Goal: Transaction & Acquisition: Purchase product/service

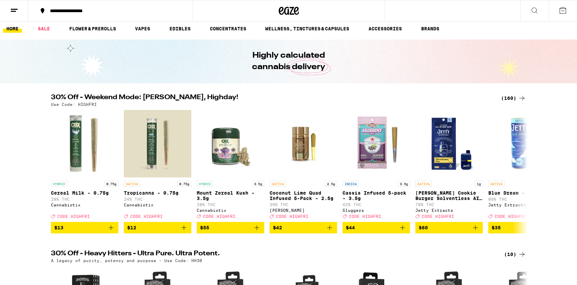
click at [507, 95] on div "(160)" at bounding box center [513, 98] width 25 height 8
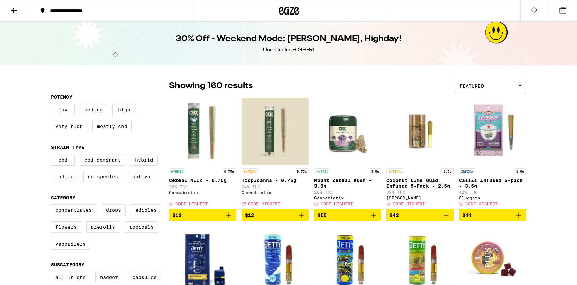
click at [58, 182] on label "Indica" at bounding box center [64, 176] width 27 height 11
click at [53, 155] on input "Indica" at bounding box center [52, 155] width 0 height 0
checkbox input "true"
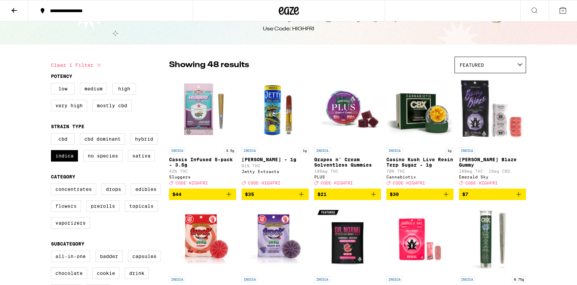
scroll to position [24, 0]
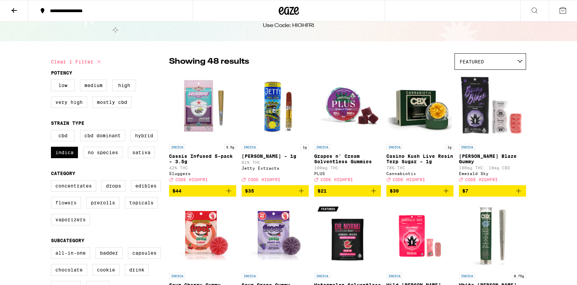
click at [64, 208] on label "Flowers" at bounding box center [66, 202] width 30 height 11
click at [53, 181] on input "Flowers" at bounding box center [52, 181] width 0 height 0
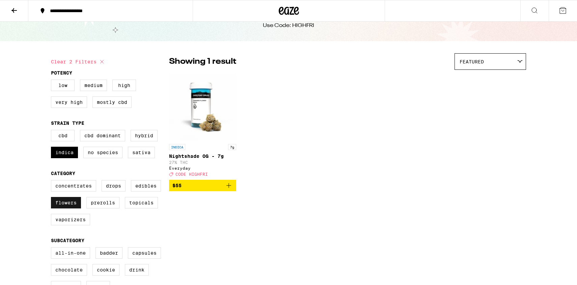
click at [64, 208] on label "Flowers" at bounding box center [66, 202] width 30 height 11
click at [53, 181] on input "Flowers" at bounding box center [52, 181] width 0 height 0
checkbox input "false"
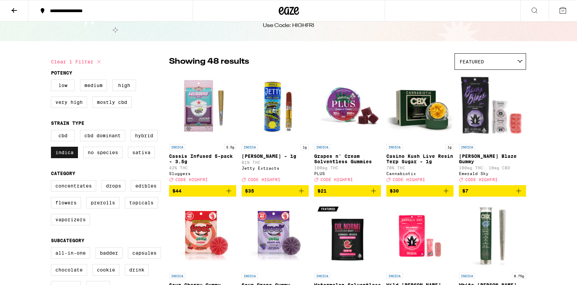
click at [64, 156] on label "Indica" at bounding box center [64, 152] width 27 height 11
click at [53, 131] on input "Indica" at bounding box center [52, 131] width 0 height 0
checkbox input "false"
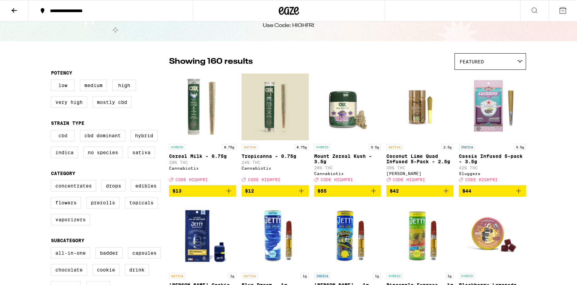
click at [66, 140] on label "CBD" at bounding box center [63, 135] width 24 height 11
click at [53, 131] on input "CBD" at bounding box center [52, 131] width 0 height 0
checkbox input "true"
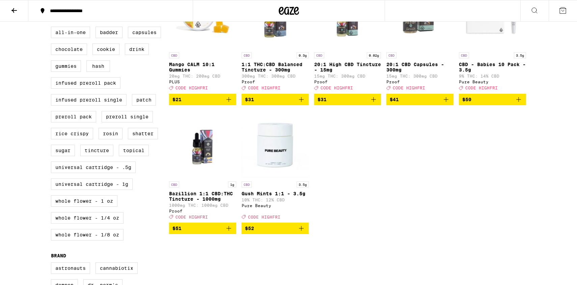
scroll to position [250, 0]
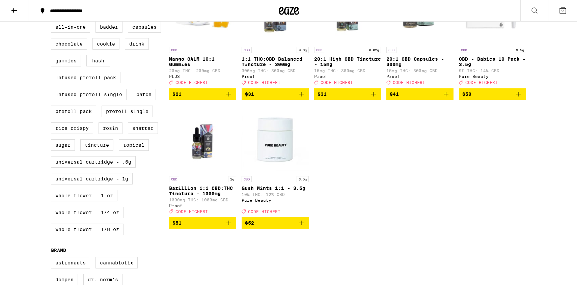
click at [519, 98] on icon "Add to bag" at bounding box center [518, 94] width 8 height 8
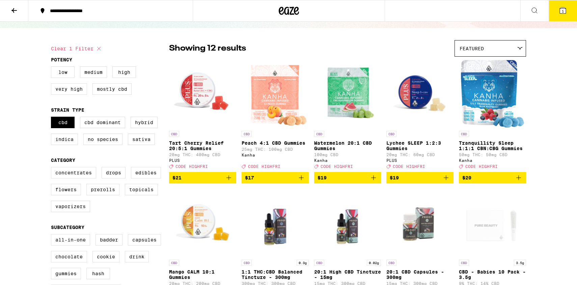
scroll to position [0, 0]
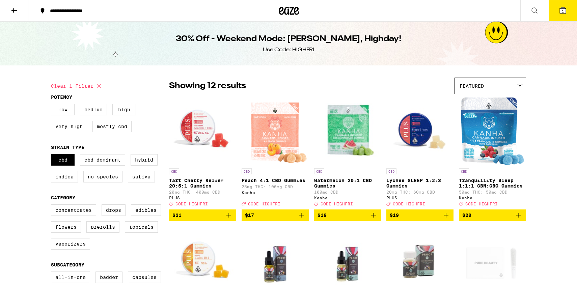
click at [14, 3] on button at bounding box center [14, 10] width 28 height 21
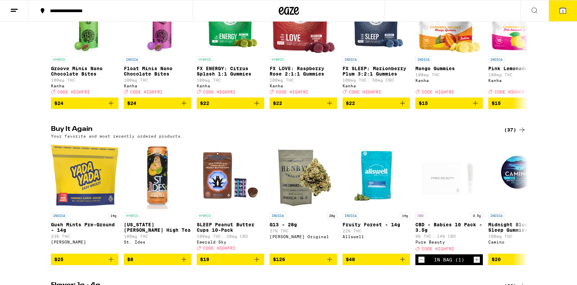
scroll to position [477, 0]
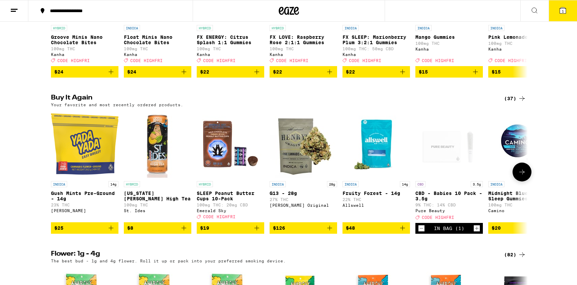
click at [256, 232] on icon "Add to bag" at bounding box center [257, 228] width 8 height 8
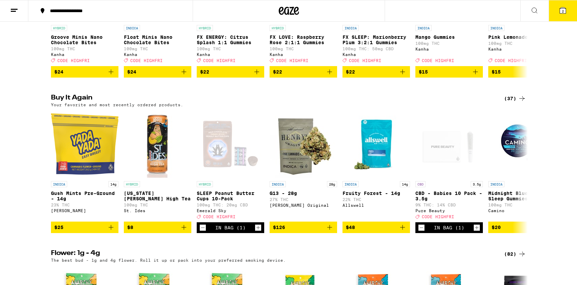
click at [515, 103] on div "(37)" at bounding box center [515, 98] width 22 height 8
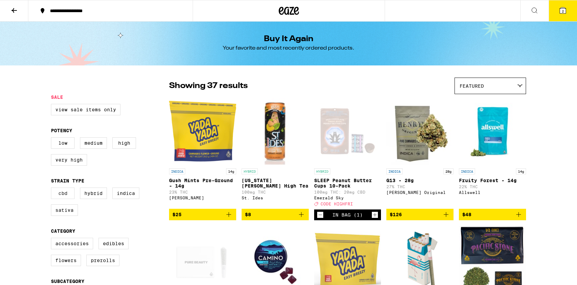
click at [64, 199] on label "CBD" at bounding box center [63, 193] width 24 height 11
click at [53, 189] on input "CBD" at bounding box center [52, 189] width 0 height 0
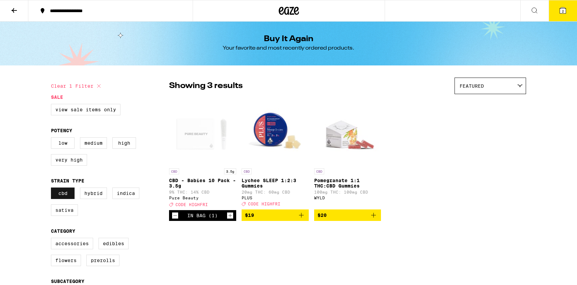
click at [64, 199] on label "CBD" at bounding box center [63, 193] width 24 height 11
click at [53, 189] on input "CBD" at bounding box center [52, 189] width 0 height 0
checkbox input "false"
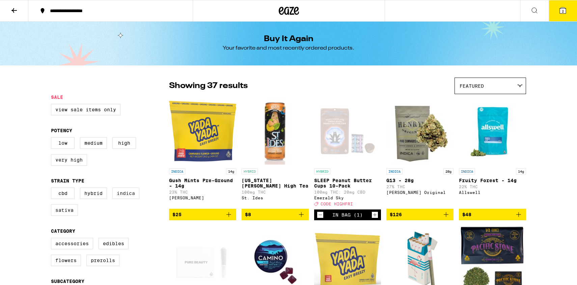
click at [129, 199] on label "Indica" at bounding box center [125, 193] width 27 height 11
click at [53, 189] on input "Indica" at bounding box center [52, 189] width 0 height 0
checkbox input "true"
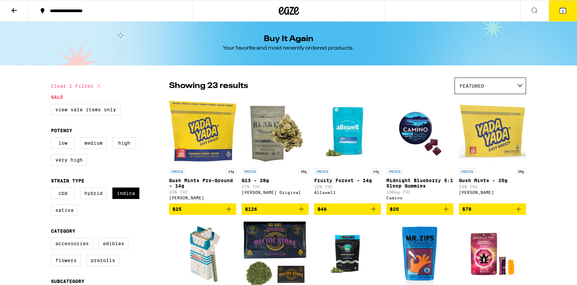
click at [12, 15] on button at bounding box center [14, 10] width 28 height 21
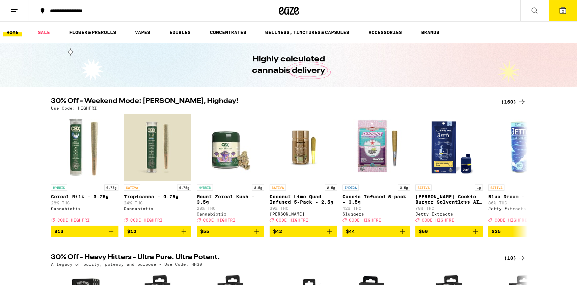
click at [530, 16] on button at bounding box center [534, 10] width 28 height 21
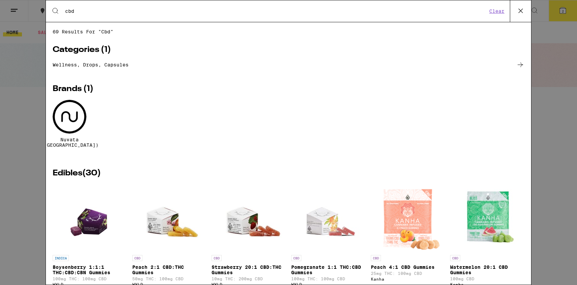
type input "cbd"
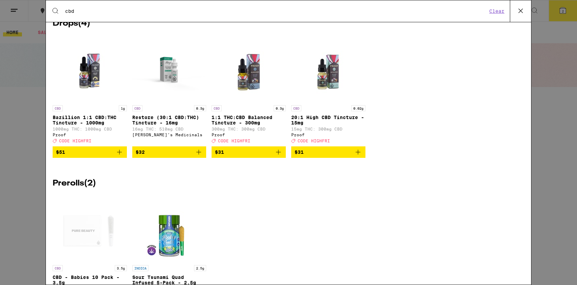
scroll to position [1304, 0]
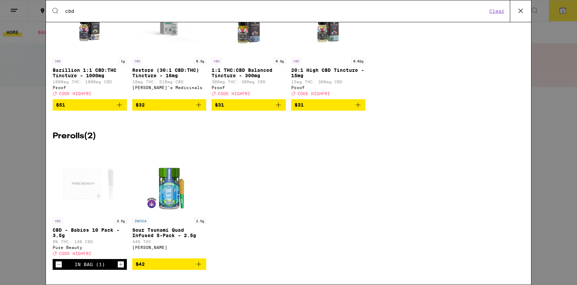
click at [24, 177] on div "Search for Products cbd Clear 69 results for "cbd" Categories ( 1 ) Wellness, d…" at bounding box center [288, 142] width 577 height 285
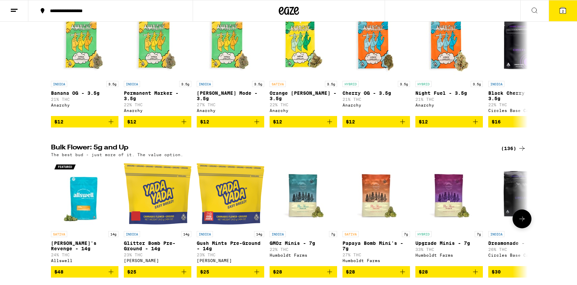
scroll to position [775, 0]
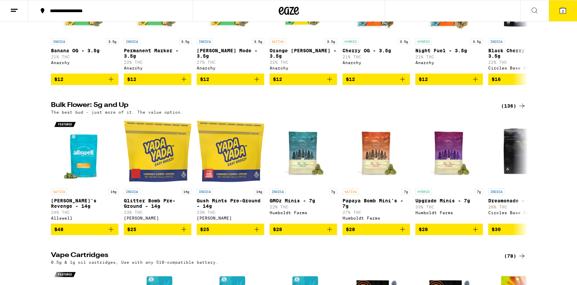
click at [518, 110] on icon at bounding box center [522, 106] width 8 height 8
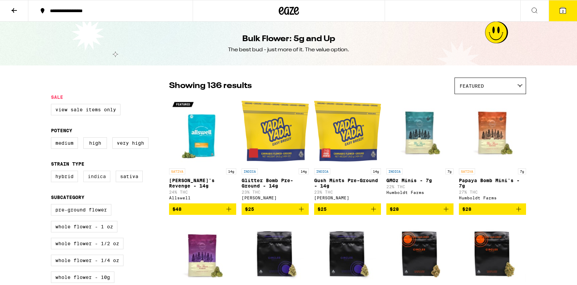
click at [94, 181] on label "Indica" at bounding box center [96, 176] width 27 height 11
click at [53, 172] on input "Indica" at bounding box center [52, 172] width 0 height 0
checkbox input "true"
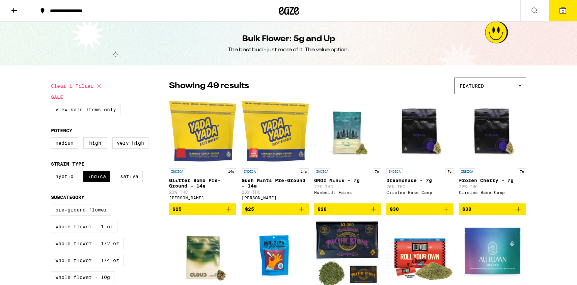
click at [488, 91] on div "Featured" at bounding box center [490, 86] width 71 height 16
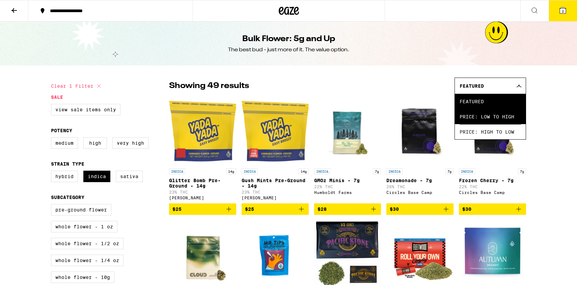
click at [486, 117] on span "Price: Low to High" at bounding box center [489, 116] width 61 height 15
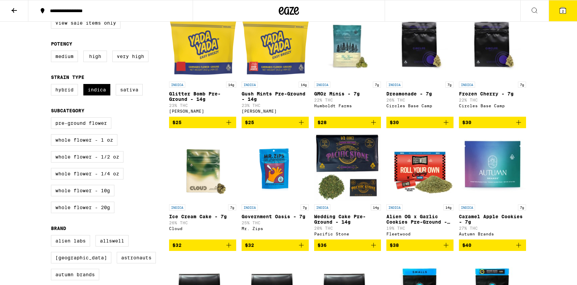
scroll to position [96, 0]
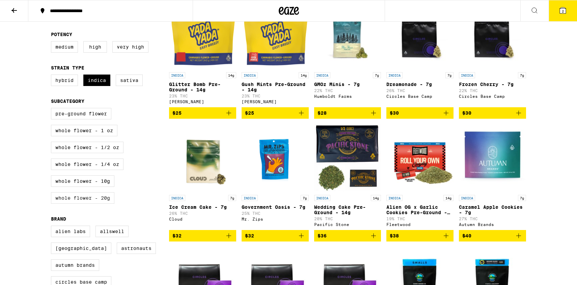
click at [97, 204] on label "Whole Flower - 20g" at bounding box center [82, 197] width 63 height 11
click at [53, 109] on input "Whole Flower - 20g" at bounding box center [52, 109] width 0 height 0
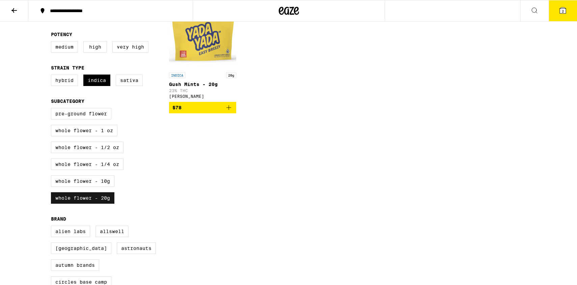
click at [98, 204] on label "Whole Flower - 20g" at bounding box center [82, 197] width 63 height 11
click at [53, 109] on input "Whole Flower - 20g" at bounding box center [52, 109] width 0 height 0
checkbox input "false"
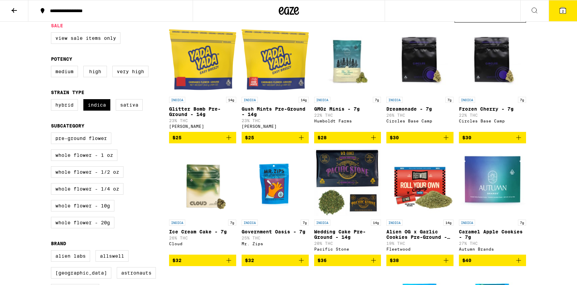
scroll to position [71, 0]
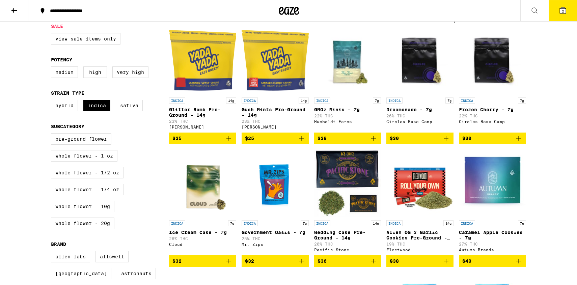
click at [373, 141] on icon "Add to bag" at bounding box center [373, 138] width 5 height 5
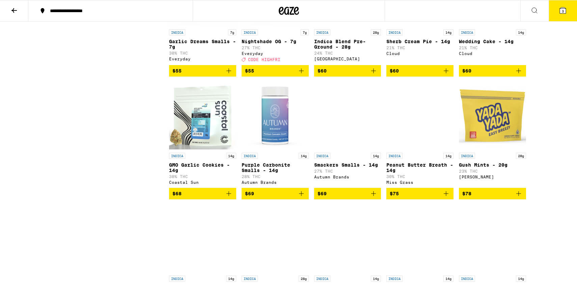
scroll to position [0, 0]
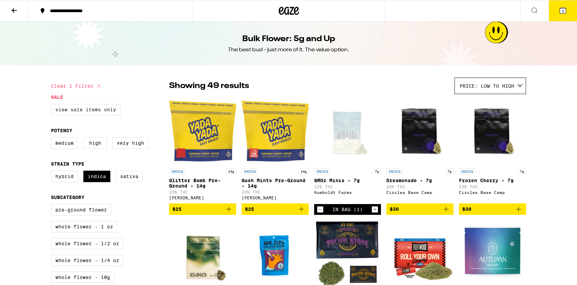
click at [75, 105] on label "View Sale Items Only" at bounding box center [85, 109] width 69 height 11
click at [53, 105] on input "View Sale Items Only" at bounding box center [52, 105] width 0 height 0
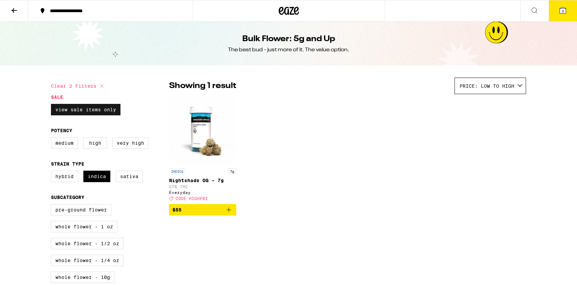
click at [78, 108] on label "View Sale Items Only" at bounding box center [85, 109] width 69 height 11
click at [53, 105] on input "View Sale Items Only" at bounding box center [52, 105] width 0 height 0
checkbox input "false"
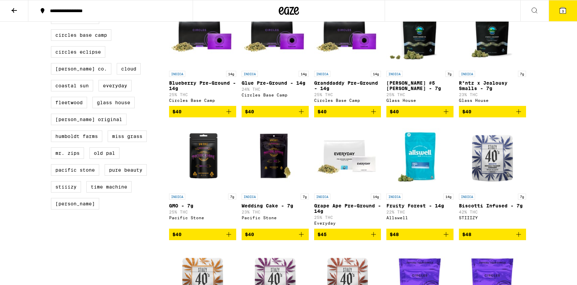
scroll to position [341, 0]
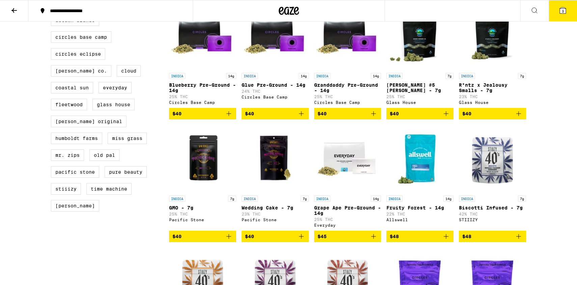
click at [445, 240] on icon "Add to bag" at bounding box center [446, 236] width 8 height 8
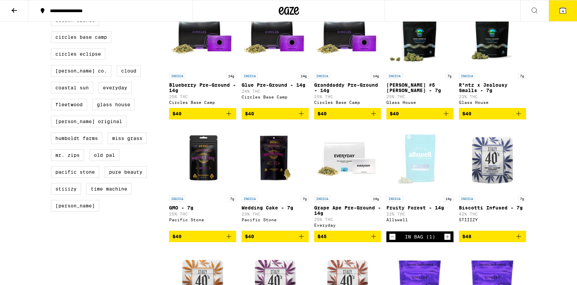
click at [566, 12] on icon at bounding box center [563, 10] width 6 height 6
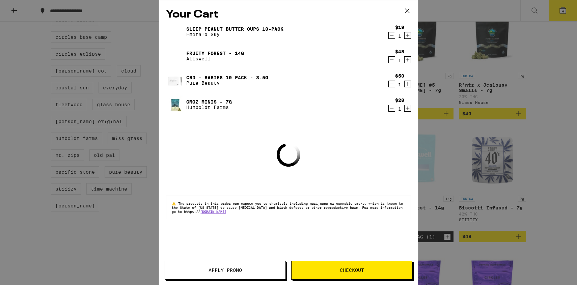
click at [236, 264] on button "Apply Promo" at bounding box center [225, 270] width 121 height 19
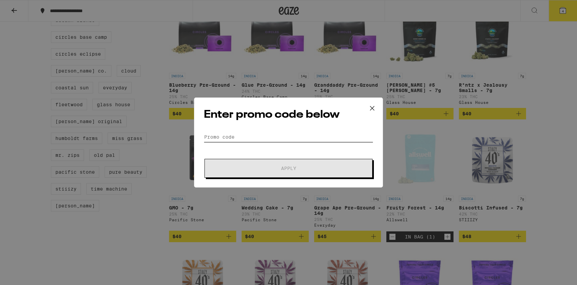
click at [224, 132] on input "Promo Code" at bounding box center [288, 137] width 169 height 10
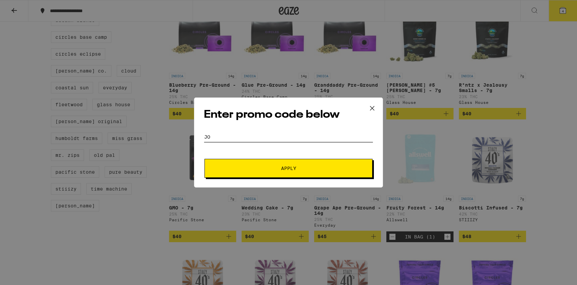
type input "j"
type input "highfri"
click at [229, 171] on button "Apply" at bounding box center [288, 168] width 168 height 19
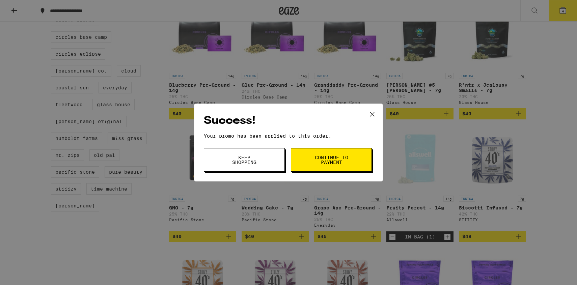
click at [229, 171] on button "Keep Shopping" at bounding box center [244, 160] width 81 height 24
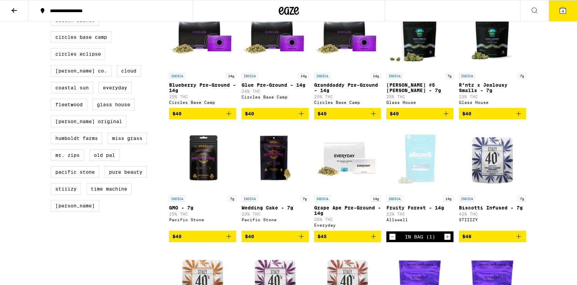
click at [570, 9] on button "4" at bounding box center [562, 10] width 28 height 21
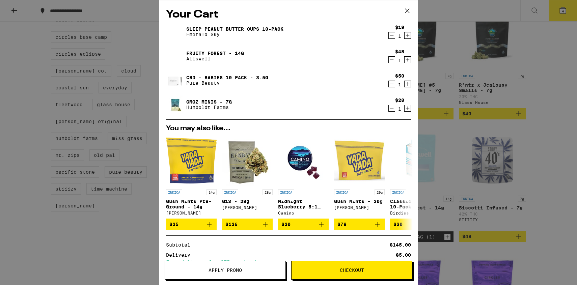
click at [406, 12] on icon at bounding box center [407, 11] width 10 height 10
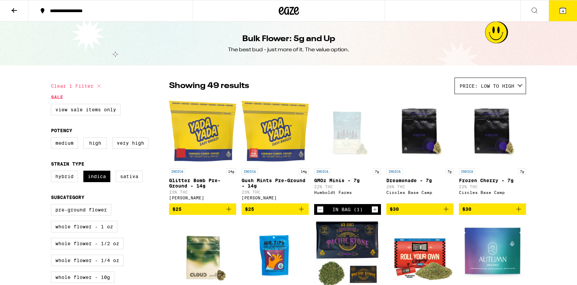
click at [19, 11] on button at bounding box center [14, 10] width 28 height 21
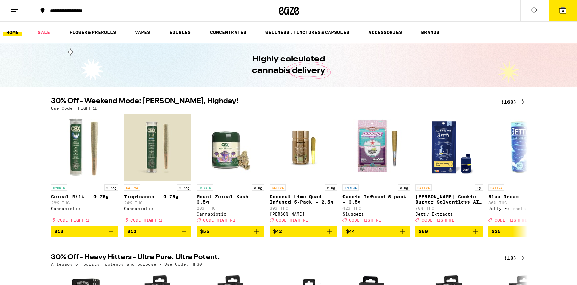
click at [511, 103] on div "(160)" at bounding box center [513, 102] width 25 height 8
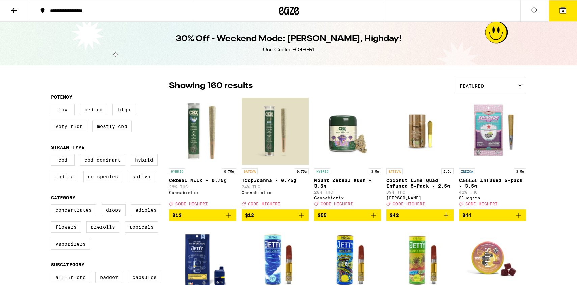
click at [66, 179] on label "Indica" at bounding box center [64, 176] width 27 height 11
click at [53, 155] on input "Indica" at bounding box center [52, 155] width 0 height 0
checkbox input "true"
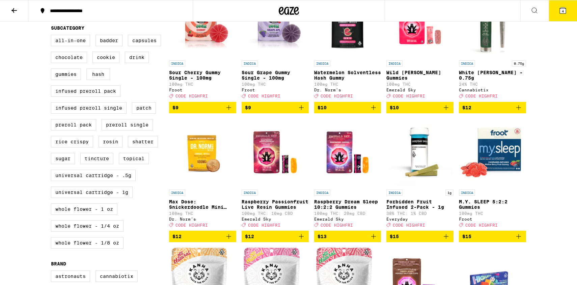
scroll to position [201, 0]
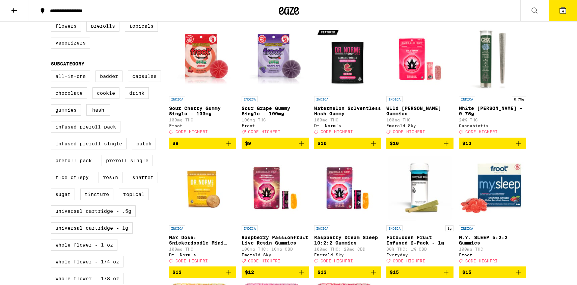
click at [74, 32] on label "Flowers" at bounding box center [66, 25] width 30 height 11
click at [53, 5] on input "Flowers" at bounding box center [52, 4] width 0 height 0
checkbox input "true"
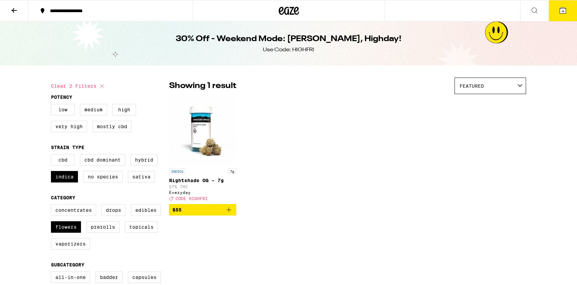
scroll to position [1, 0]
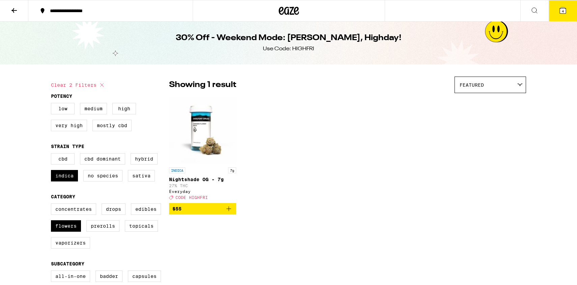
click at [18, 10] on icon at bounding box center [14, 10] width 8 height 8
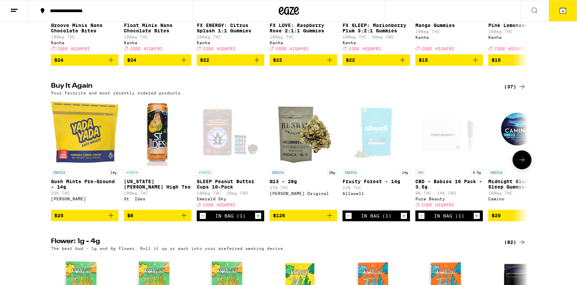
scroll to position [481, 0]
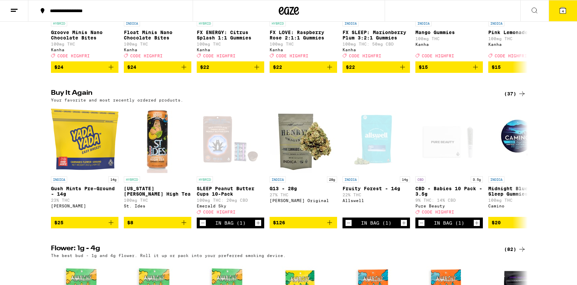
click at [512, 98] on div "(37)" at bounding box center [515, 94] width 22 height 8
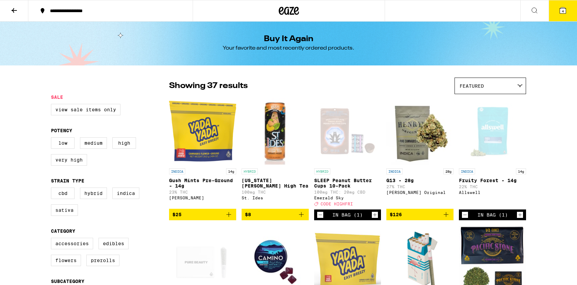
click at [512, 110] on div "Open page for Fruity Forest - 14g from Allswell" at bounding box center [492, 130] width 67 height 67
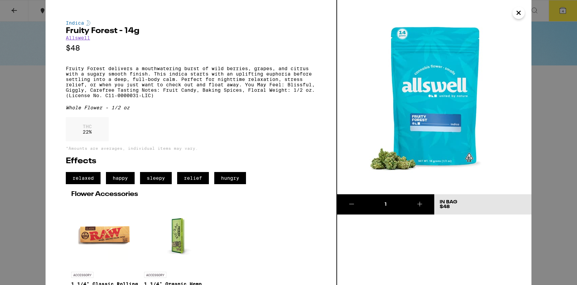
click at [519, 17] on icon "Close" at bounding box center [518, 13] width 8 height 10
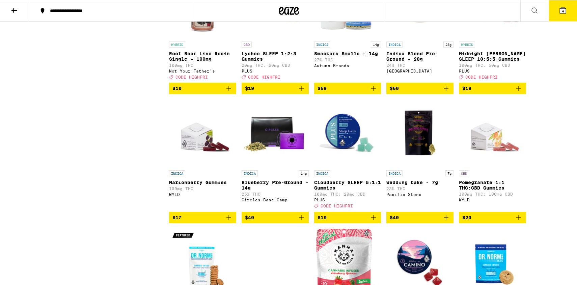
scroll to position [72, 0]
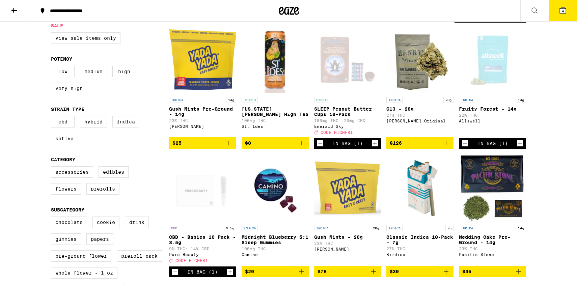
click at [136, 124] on label "Indica" at bounding box center [125, 121] width 27 height 11
click at [53, 117] on input "Indica" at bounding box center [52, 117] width 0 height 0
checkbox input "true"
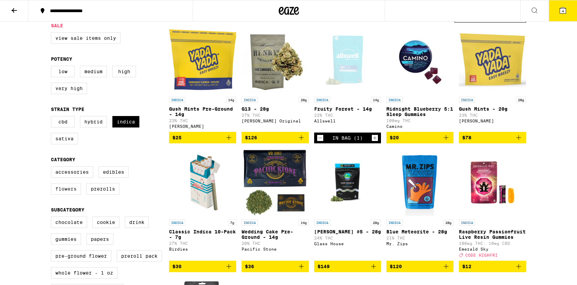
click at [72, 195] on label "Flowers" at bounding box center [66, 188] width 30 height 11
click at [53, 168] on input "Flowers" at bounding box center [52, 167] width 0 height 0
checkbox input "true"
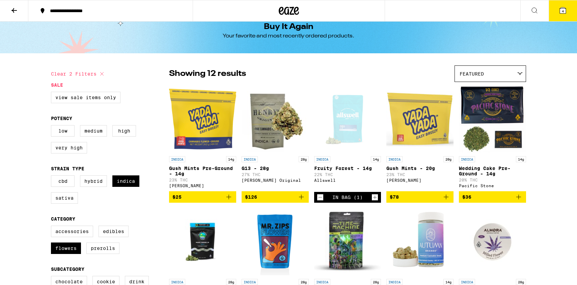
scroll to position [11, 0]
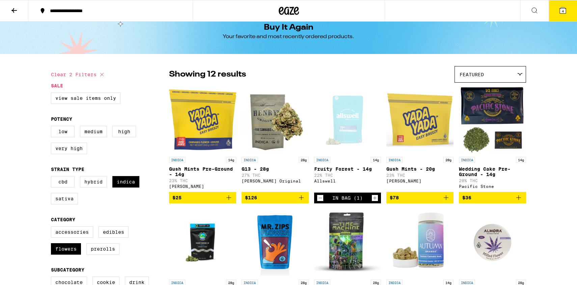
click at [557, 10] on button "4" at bounding box center [562, 10] width 28 height 21
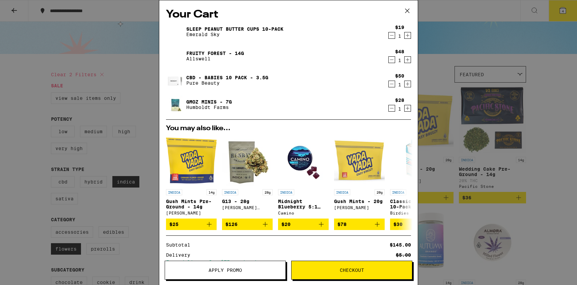
click at [392, 106] on icon "Decrement" at bounding box center [392, 108] width 6 height 8
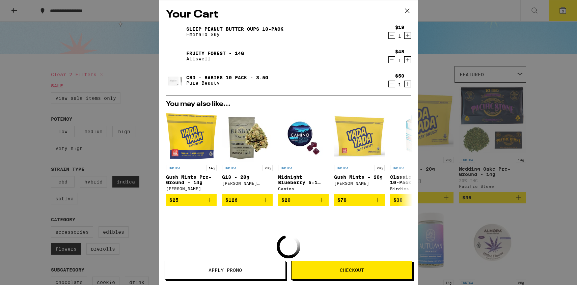
click at [392, 63] on icon "Decrement" at bounding box center [392, 60] width 6 height 8
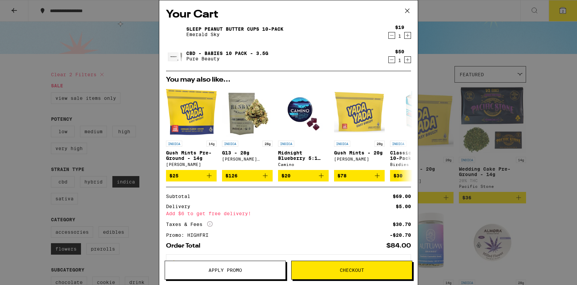
click at [405, 9] on icon at bounding box center [407, 11] width 4 height 4
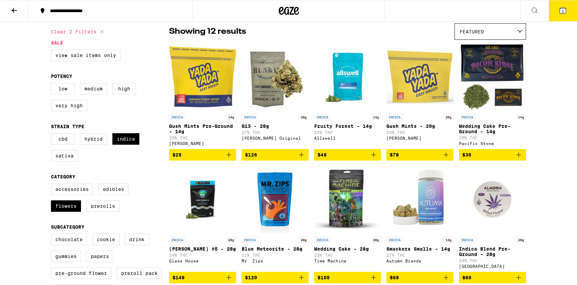
scroll to position [74, 0]
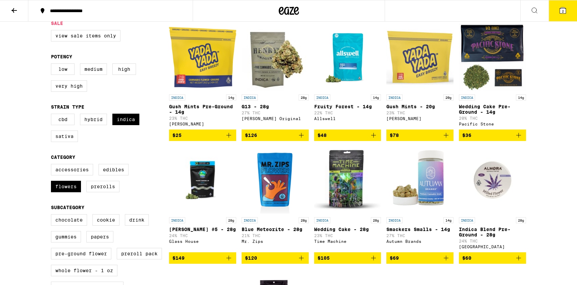
click at [448, 134] on button "$78" at bounding box center [419, 135] width 67 height 11
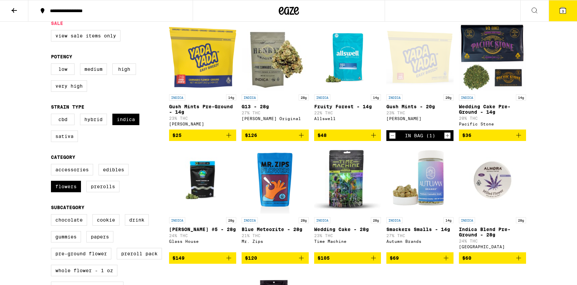
click at [565, 19] on button "3" at bounding box center [562, 10] width 28 height 21
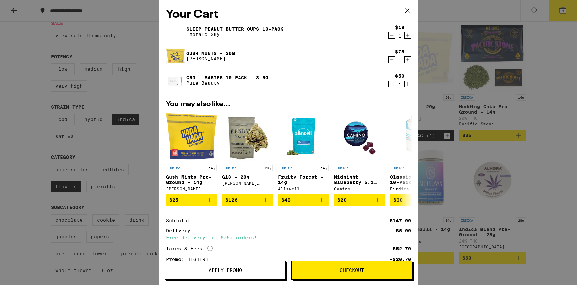
click at [392, 59] on icon "Decrement" at bounding box center [392, 60] width 6 height 8
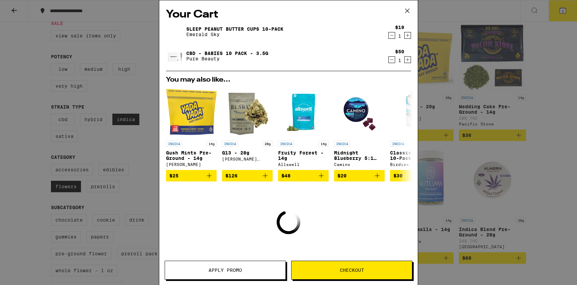
click at [405, 10] on icon at bounding box center [407, 11] width 10 height 10
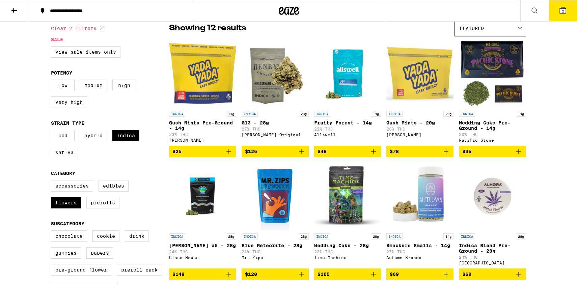
scroll to position [51, 0]
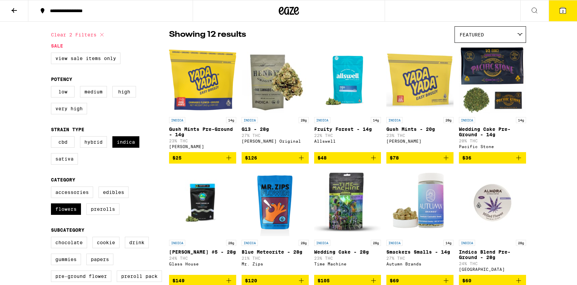
click at [377, 160] on icon "Add to bag" at bounding box center [373, 158] width 8 height 8
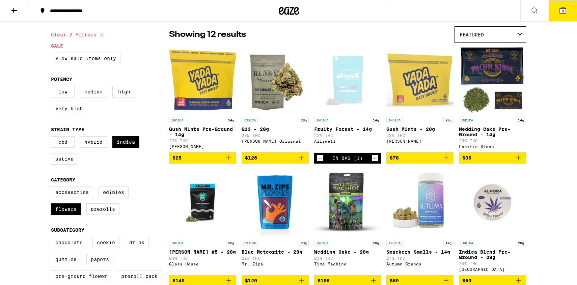
click at [230, 162] on icon "Add to bag" at bounding box center [229, 158] width 8 height 8
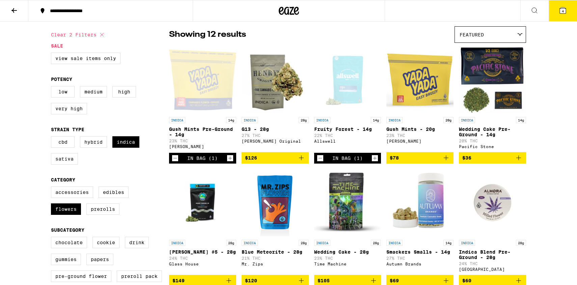
click at [564, 5] on button "4" at bounding box center [562, 10] width 28 height 21
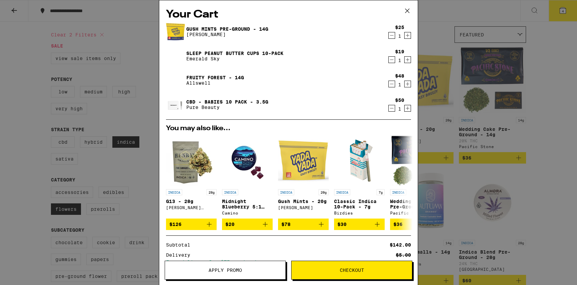
click at [74, 123] on div "Your Cart Gush Mints Pre-Ground - 14g Yada Yada $25 1 SLEEP Peanut Butter Cups …" at bounding box center [288, 142] width 577 height 285
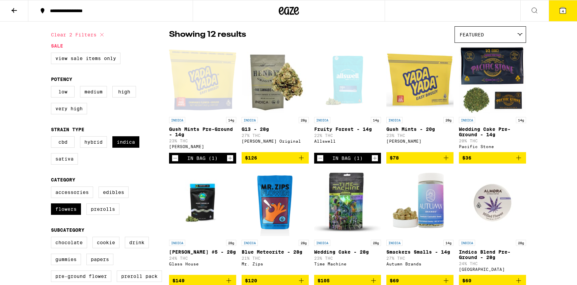
click at [20, 13] on button at bounding box center [14, 10] width 28 height 21
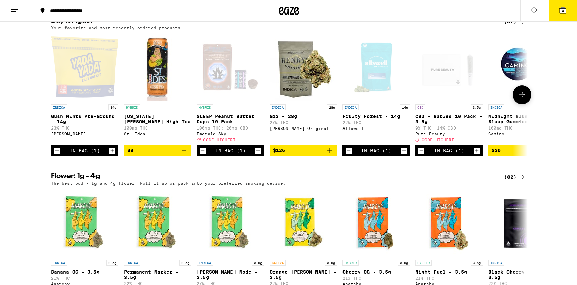
scroll to position [735, 0]
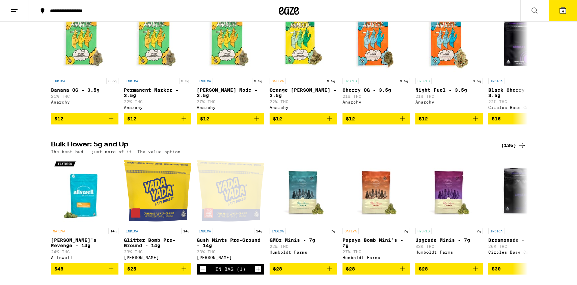
click at [513, 149] on div "(136)" at bounding box center [513, 145] width 25 height 8
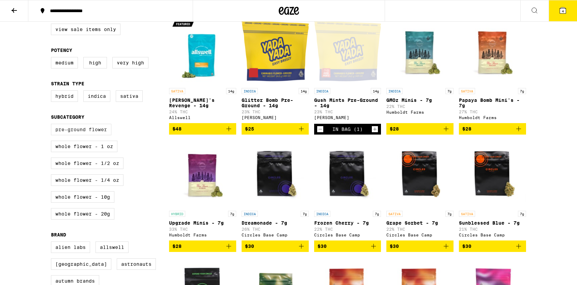
scroll to position [81, 0]
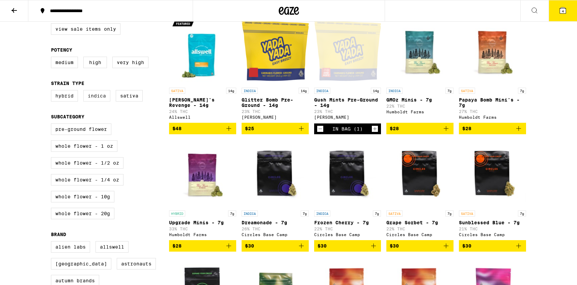
click at [105, 102] on label "Indica" at bounding box center [96, 95] width 27 height 11
click at [53, 91] on input "Indica" at bounding box center [52, 91] width 0 height 0
checkbox input "true"
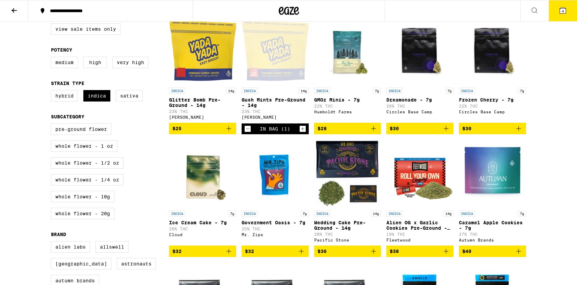
scroll to position [51, 0]
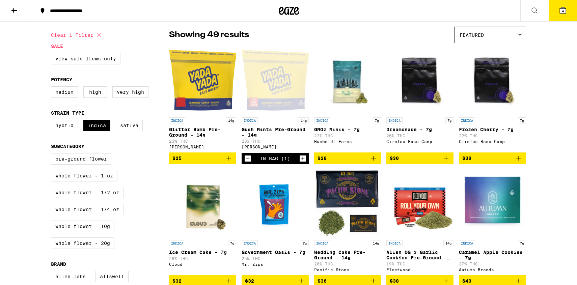
click at [247, 159] on icon "Decrement" at bounding box center [248, 158] width 6 height 8
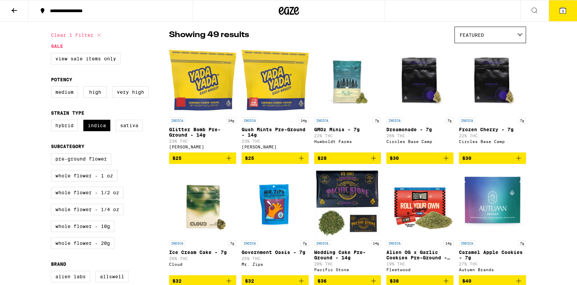
click at [559, 17] on button "3" at bounding box center [562, 10] width 28 height 21
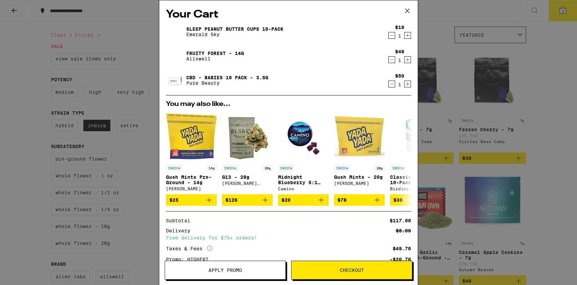
click at [409, 12] on icon at bounding box center [407, 11] width 10 height 10
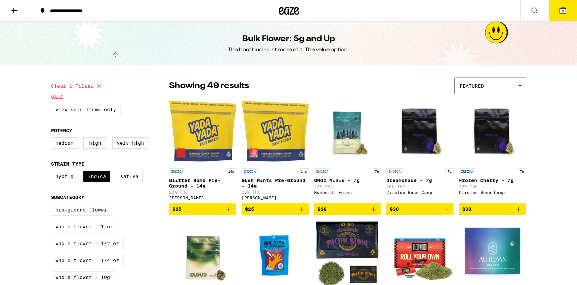
click at [14, 9] on icon at bounding box center [14, 10] width 8 height 8
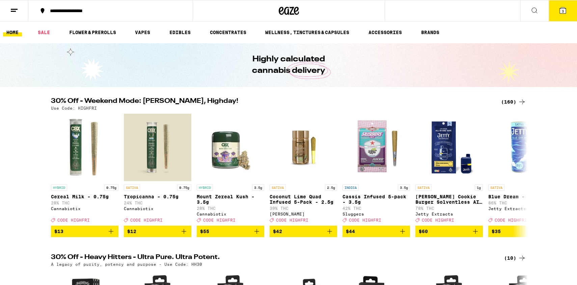
click at [12, 17] on button at bounding box center [14, 10] width 28 height 21
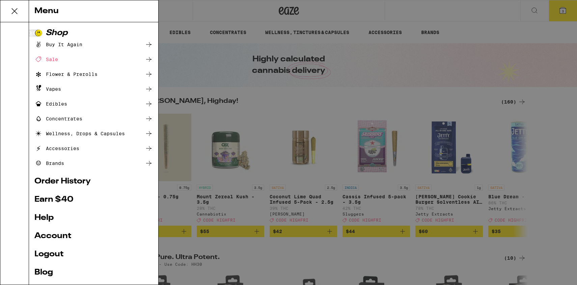
click at [45, 216] on link "Help" at bounding box center [93, 218] width 118 height 8
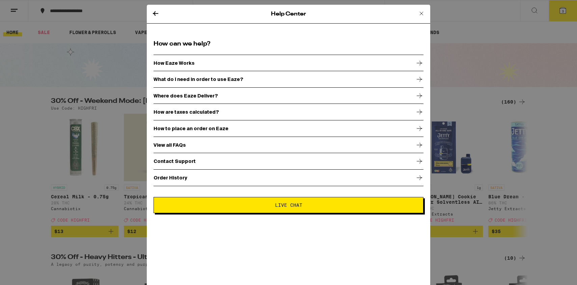
click at [191, 113] on p "How are taxes calculated?" at bounding box center [185, 111] width 65 height 5
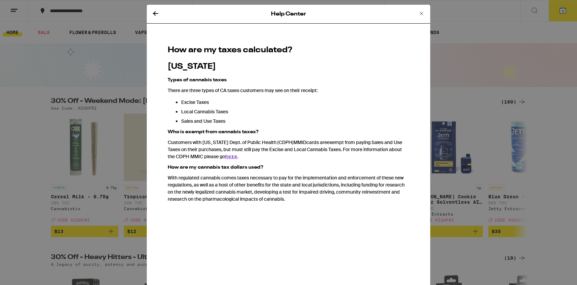
click at [147, 9] on div "Help Center" at bounding box center [288, 14] width 283 height 19
click at [155, 12] on icon at bounding box center [155, 13] width 5 height 5
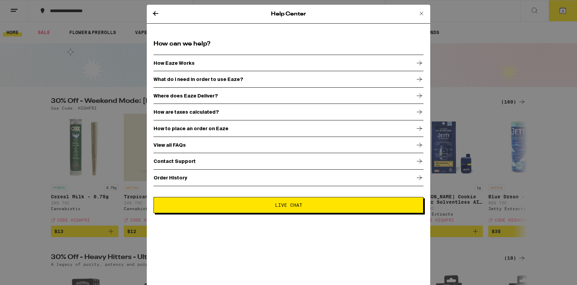
click at [155, 12] on icon at bounding box center [155, 13] width 5 height 5
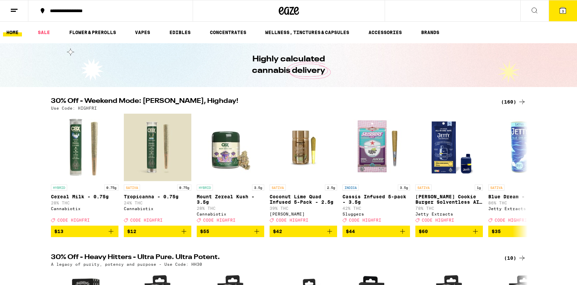
click at [14, 15] on button at bounding box center [14, 10] width 28 height 21
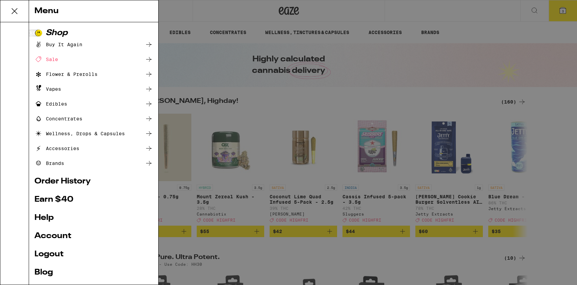
click at [68, 182] on link "Order History" at bounding box center [93, 181] width 118 height 8
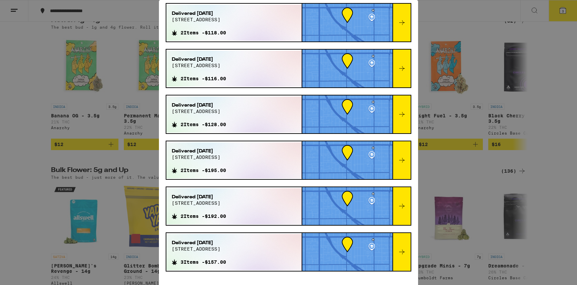
scroll to position [692, 0]
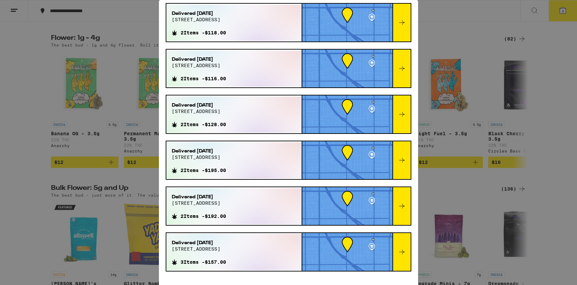
click at [90, 193] on div "Order History Your most recent orders Delivered [DATE] [STREET_ADDRESS] 2 Items…" at bounding box center [288, 142] width 577 height 285
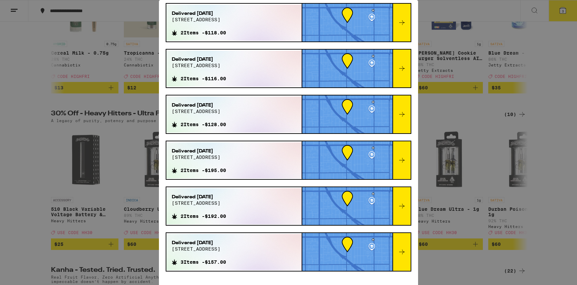
scroll to position [0, 0]
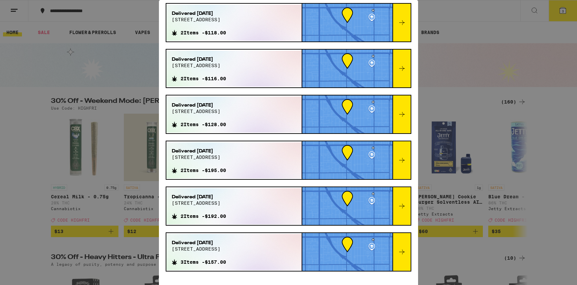
click at [444, 29] on div "Order History Your most recent orders Delivered [DATE] [STREET_ADDRESS] 2 Items…" at bounding box center [288, 142] width 577 height 285
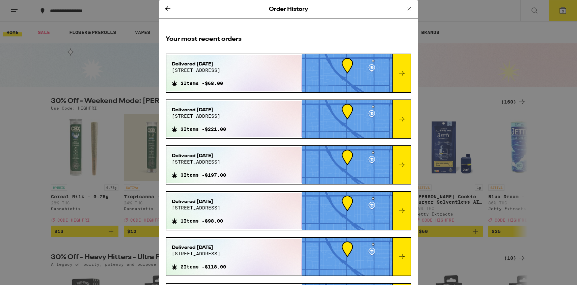
click at [170, 7] on icon at bounding box center [168, 9] width 8 height 8
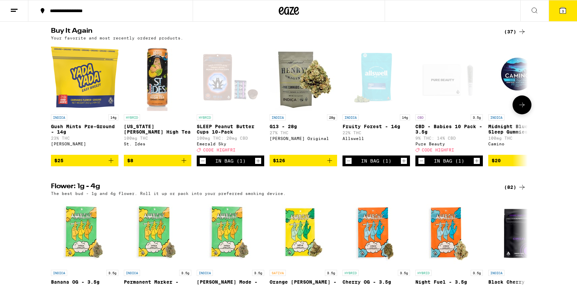
scroll to position [536, 0]
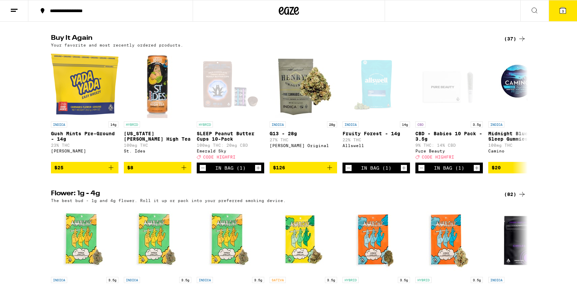
click at [511, 43] on div "(37)" at bounding box center [515, 39] width 22 height 8
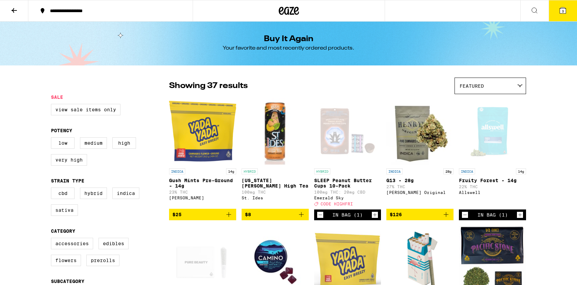
click at [18, 8] on icon at bounding box center [14, 10] width 8 height 8
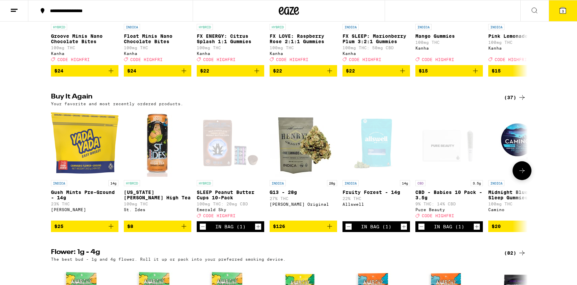
scroll to position [478, 0]
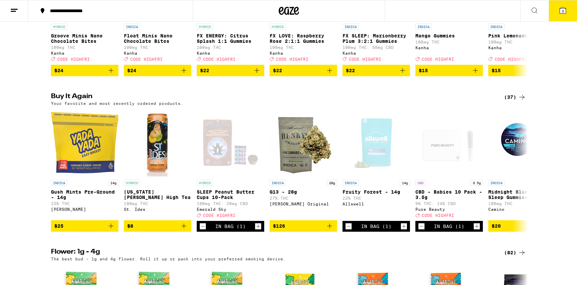
click at [508, 101] on div "(37)" at bounding box center [515, 97] width 22 height 8
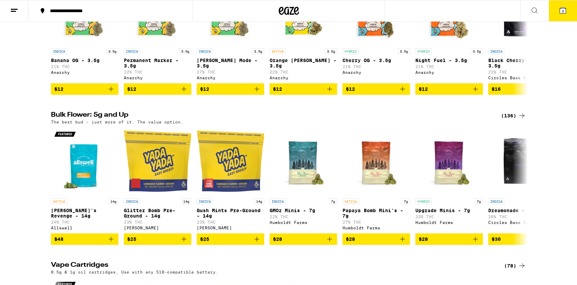
scroll to position [766, 0]
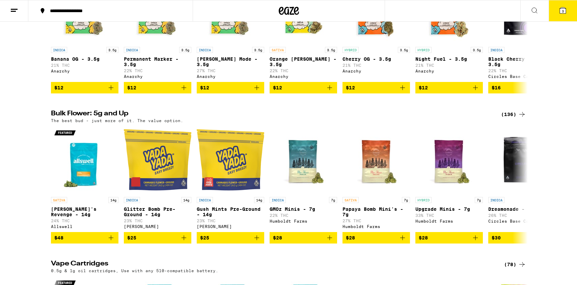
click at [512, 118] on div "(136)" at bounding box center [513, 114] width 25 height 8
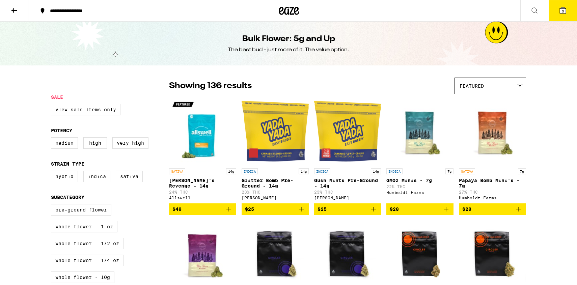
click at [94, 182] on label "Indica" at bounding box center [96, 176] width 27 height 11
click at [53, 172] on input "Indica" at bounding box center [52, 172] width 0 height 0
checkbox input "true"
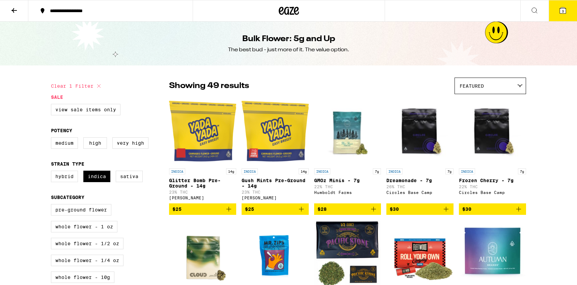
scroll to position [37, 0]
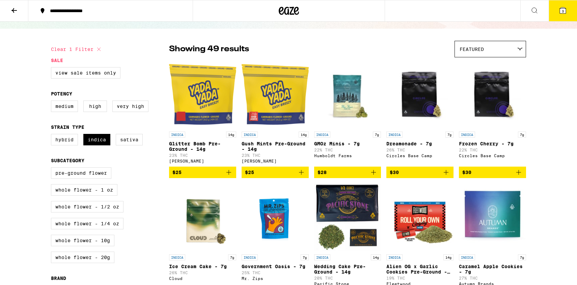
click at [557, 9] on button "3" at bounding box center [562, 10] width 28 height 21
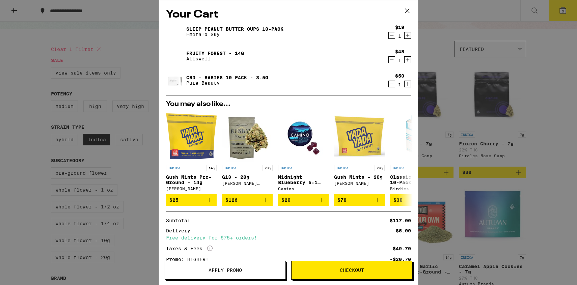
click at [407, 9] on icon at bounding box center [407, 11] width 10 height 10
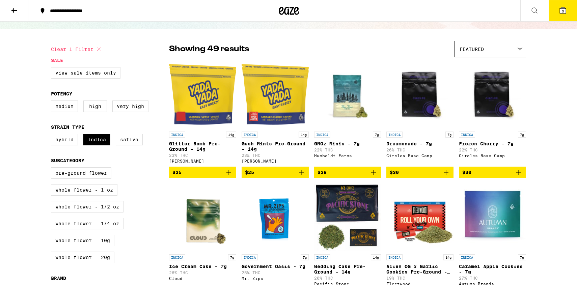
click at [445, 176] on icon "Add to bag" at bounding box center [446, 172] width 8 height 8
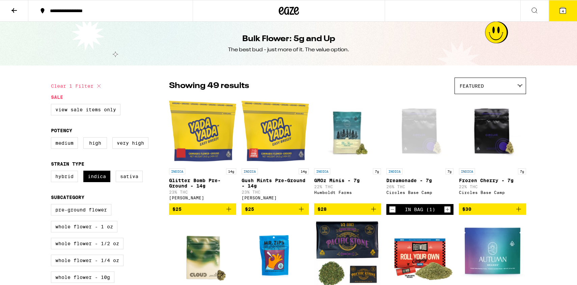
click at [560, 17] on button "4" at bounding box center [562, 10] width 28 height 21
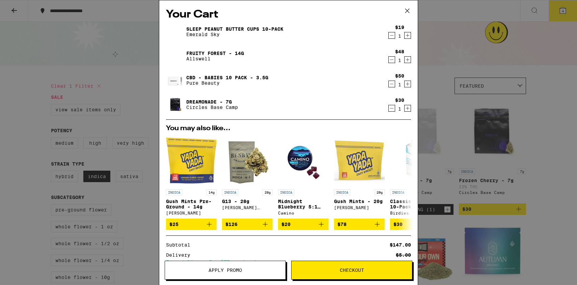
click at [340, 269] on span "Checkout" at bounding box center [352, 270] width 24 height 5
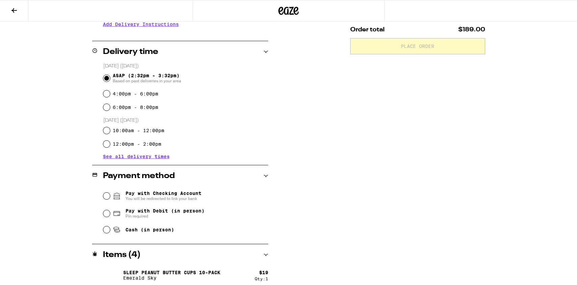
scroll to position [148, 0]
click at [103, 216] on div "Pay with Debit (in person) Pin required" at bounding box center [185, 213] width 165 height 18
click at [106, 214] on input "Pay with Debit (in person) Pin required" at bounding box center [106, 213] width 7 height 7
radio input "true"
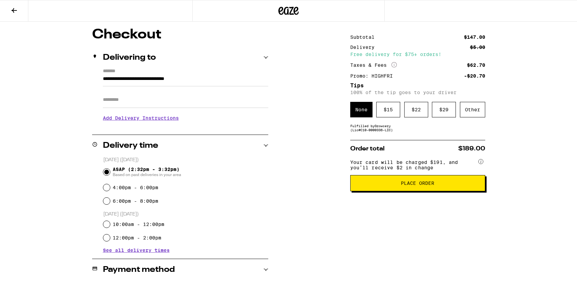
scroll to position [53, 0]
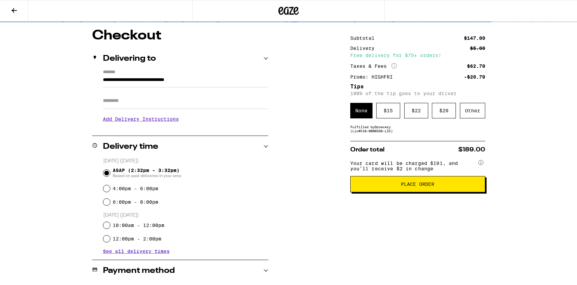
click at [146, 125] on h3 "Add Delivery Instructions" at bounding box center [185, 119] width 165 height 16
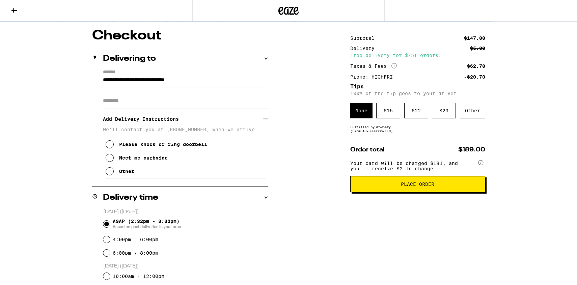
click at [127, 168] on button "Other" at bounding box center [120, 171] width 29 height 13
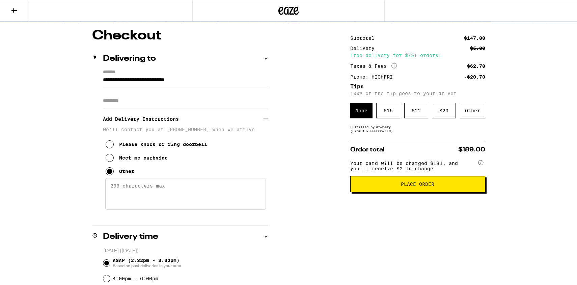
click at [123, 195] on textarea "Enter any other delivery instructions you want driver to know" at bounding box center [185, 194] width 161 height 32
type textarea "Apartment 9 - up third staircase at end of driveway. Thanks!"
click at [470, 118] on div "Other" at bounding box center [472, 111] width 25 height 16
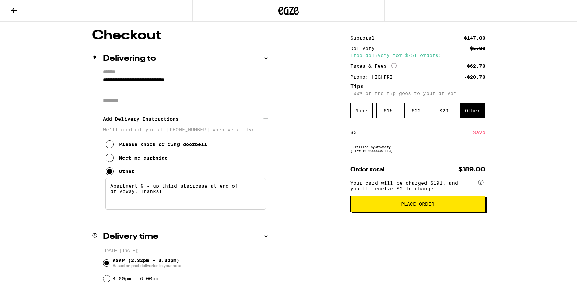
type input "3"
click at [476, 135] on div "Save" at bounding box center [479, 132] width 12 height 15
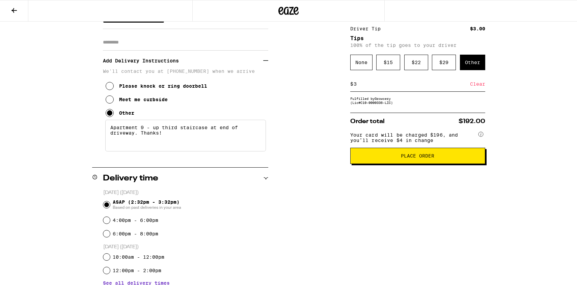
scroll to position [105, 0]
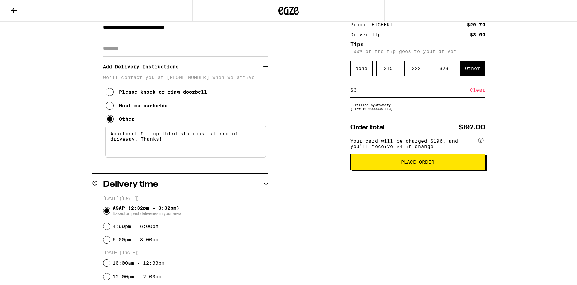
click at [448, 164] on span "Place Order" at bounding box center [417, 162] width 123 height 5
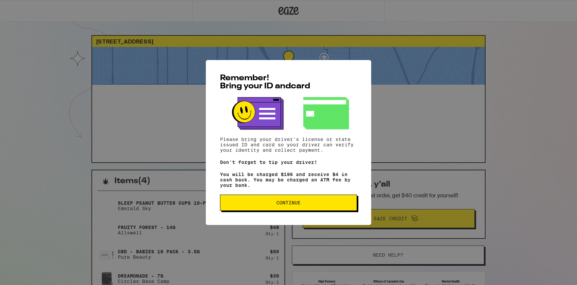
click at [311, 209] on button "Continue" at bounding box center [288, 203] width 137 height 16
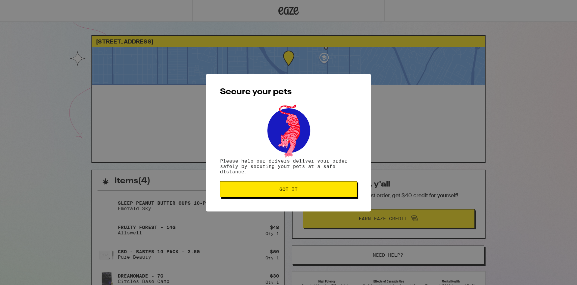
click at [303, 189] on span "Got it" at bounding box center [288, 189] width 125 height 5
